Goal: Information Seeking & Learning: Learn about a topic

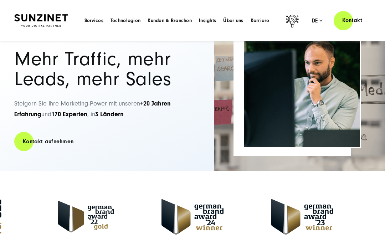
scroll to position [58, 0]
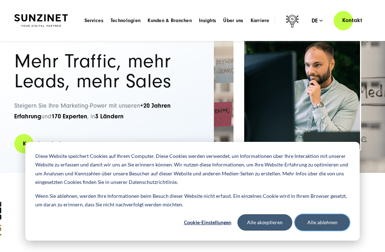
click at [321, 230] on button "Alle ablehnen" at bounding box center [322, 222] width 55 height 16
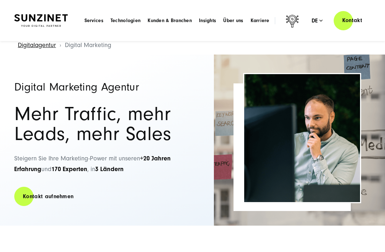
scroll to position [0, 0]
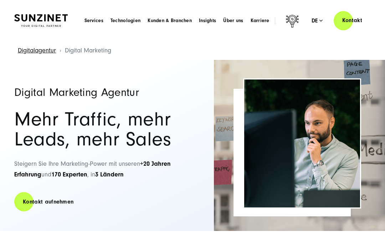
click at [227, 24] on span "Über uns" at bounding box center [233, 20] width 20 height 7
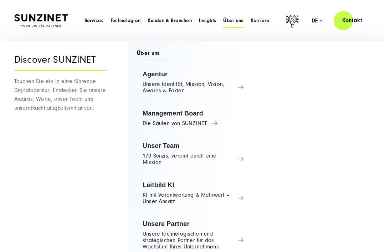
scroll to position [4, 0]
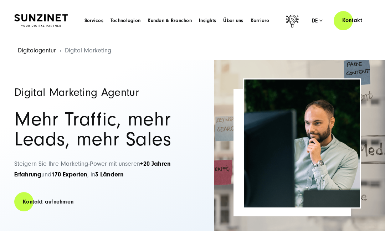
click at [183, 20] on span "Kunden & Branchen" at bounding box center [169, 20] width 44 height 7
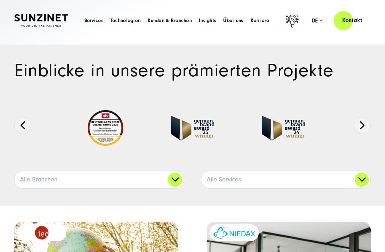
click at [336, 158] on div at bounding box center [192, 134] width 328 height 73
click at [95, 19] on span "Services" at bounding box center [93, 20] width 19 height 7
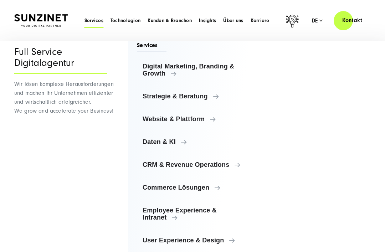
scroll to position [12, 0]
click at [185, 144] on span "Daten & KI" at bounding box center [192, 141] width 101 height 7
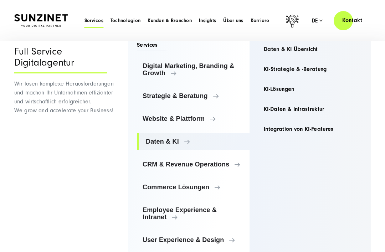
click at [316, 49] on link "Daten & KI Übersicht" at bounding box center [310, 49] width 104 height 17
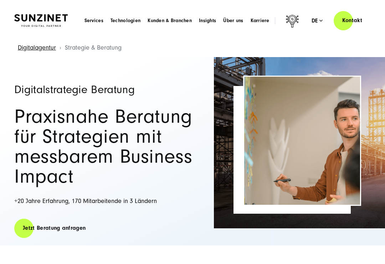
scroll to position [2, 0]
